Goal: Navigation & Orientation: Find specific page/section

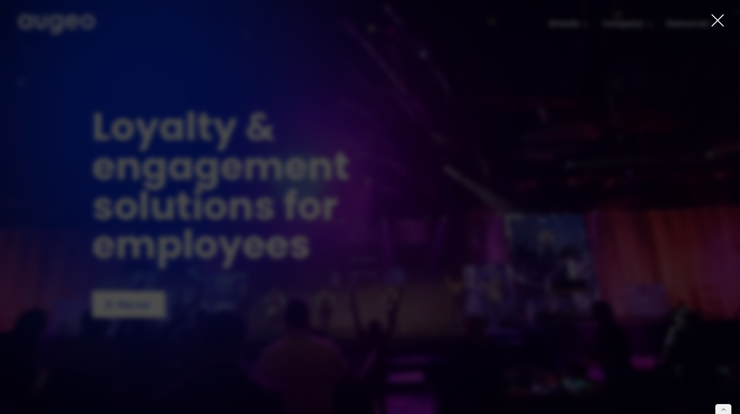
click at [719, 20] on icon at bounding box center [717, 20] width 14 height 14
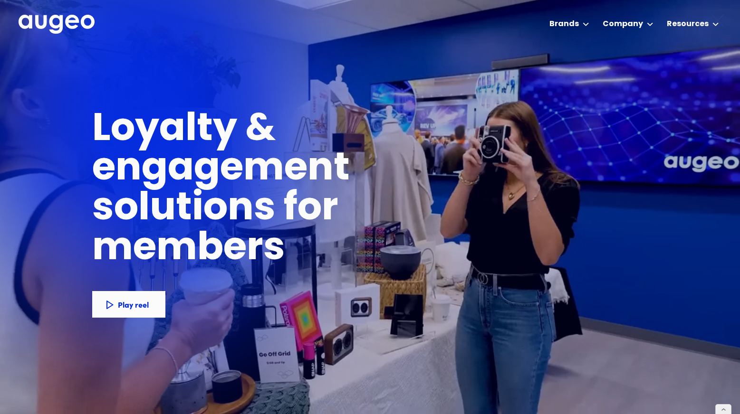
click at [560, 20] on div at bounding box center [370, 207] width 740 height 414
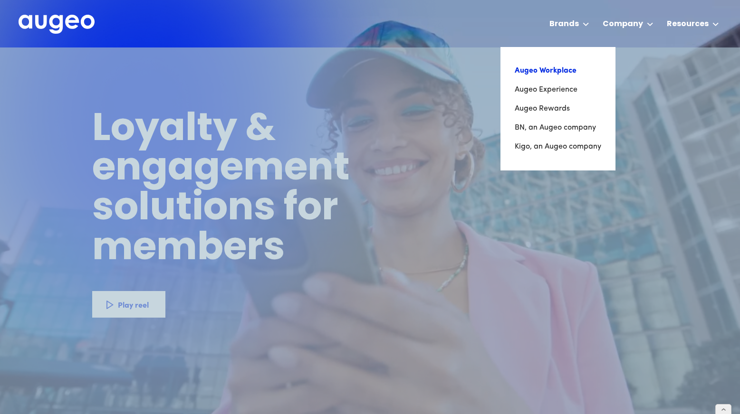
click at [535, 73] on link "Augeo Workplace" at bounding box center [558, 70] width 86 height 19
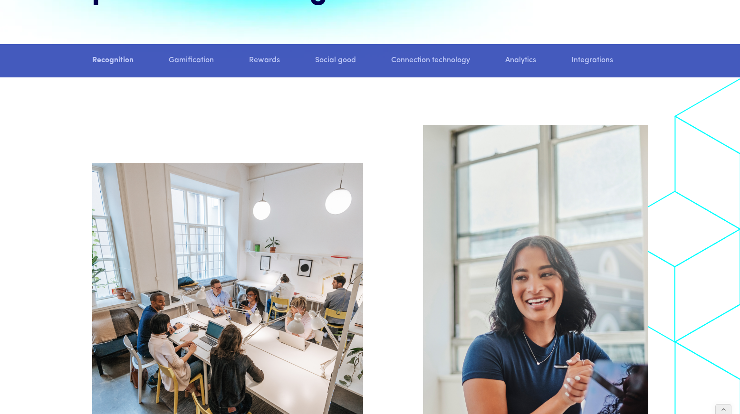
scroll to position [905, 0]
